Goal: Transaction & Acquisition: Purchase product/service

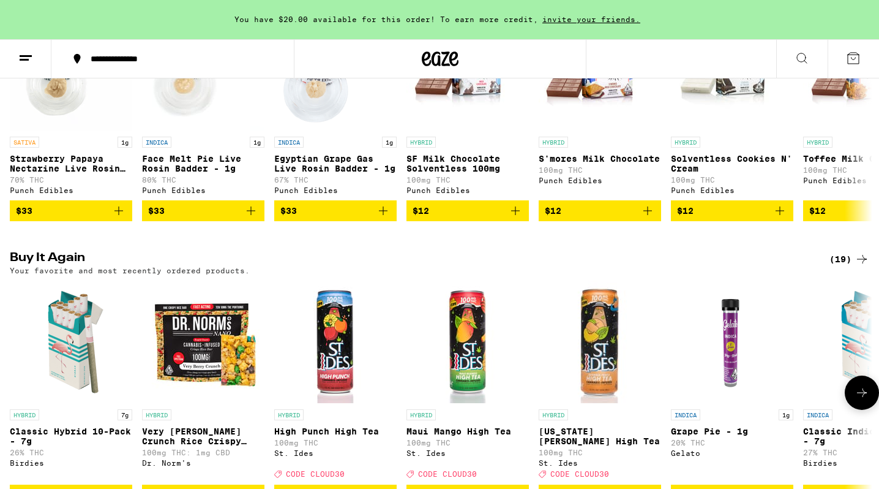
scroll to position [1000, 0]
